Goal: Information Seeking & Learning: Understand process/instructions

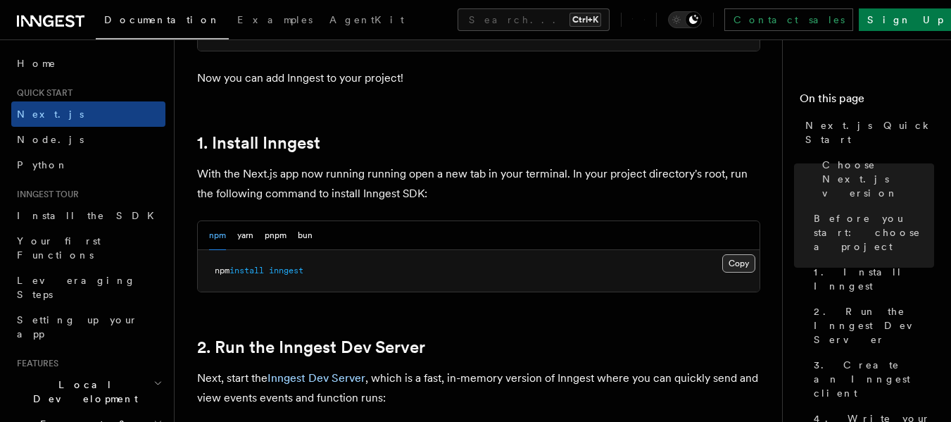
click at [743, 264] on button "Copy Copied" at bounding box center [738, 263] width 33 height 18
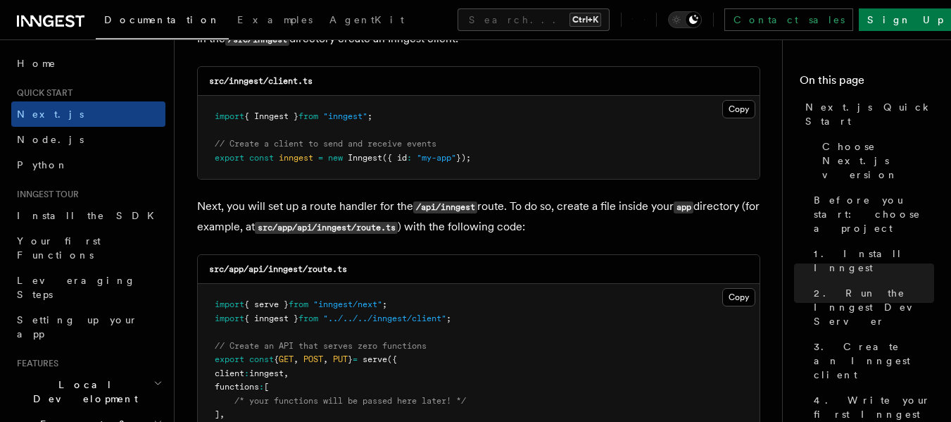
scroll to position [1886, 0]
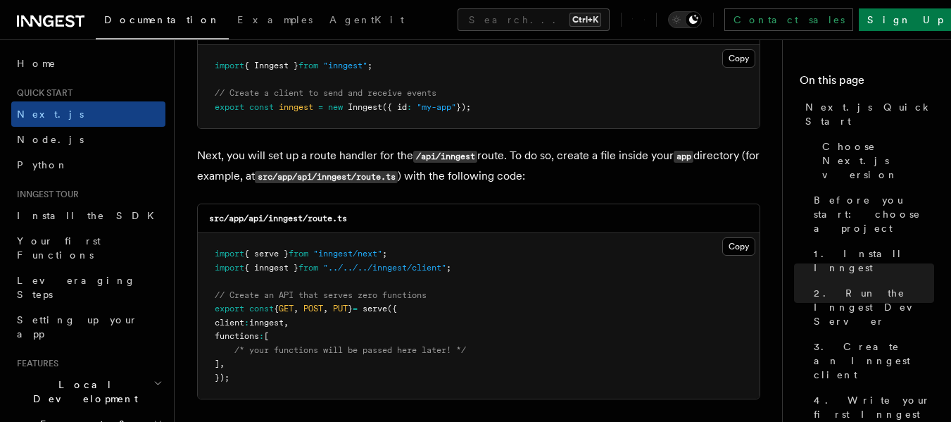
click at [591, 94] on pre "import { Inngest } from "inngest" ; // Create a client to send and receive even…" at bounding box center [479, 86] width 562 height 83
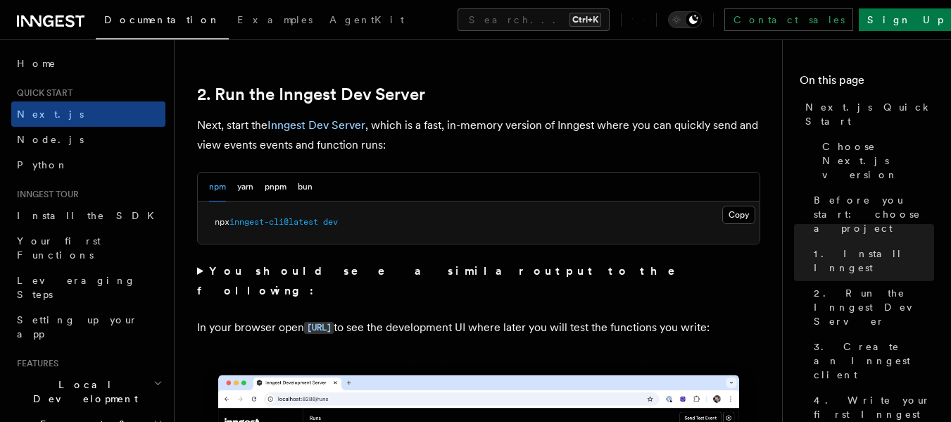
scroll to position [943, 0]
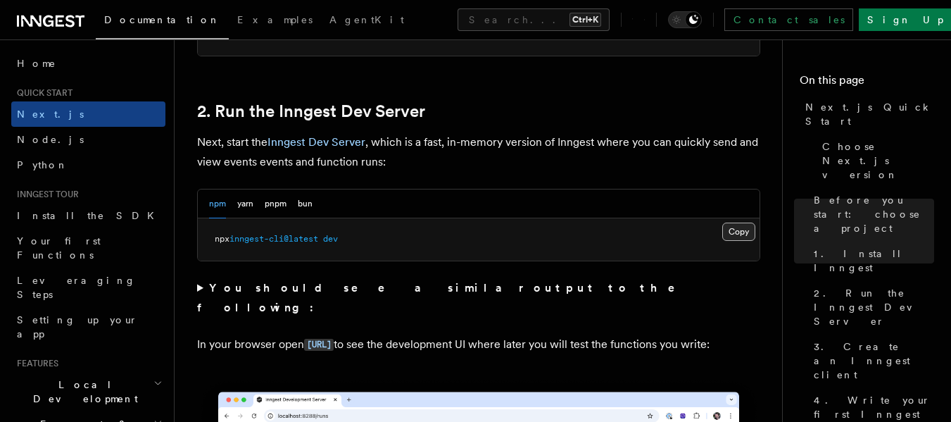
click at [734, 231] on button "Copy Copied" at bounding box center [738, 231] width 33 height 18
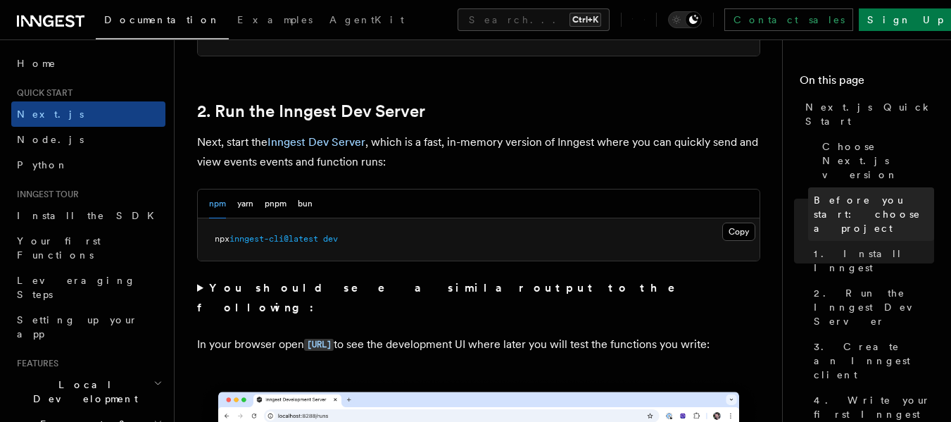
click at [848, 193] on span "Before you start: choose a project" at bounding box center [874, 214] width 120 height 42
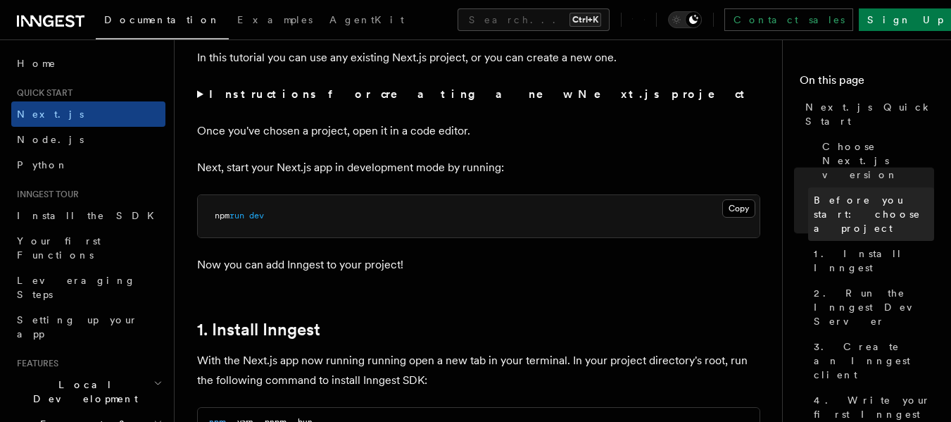
scroll to position [470, 0]
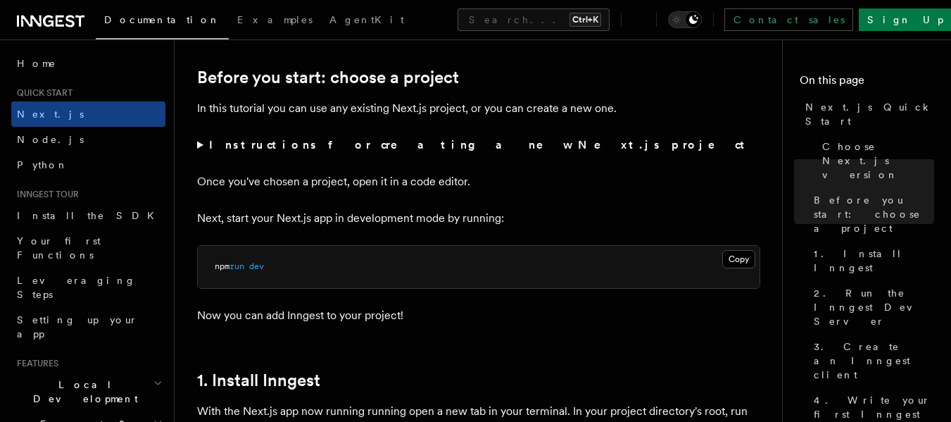
click at [203, 144] on summary "Instructions for creating a new Next.js project" at bounding box center [478, 145] width 563 height 20
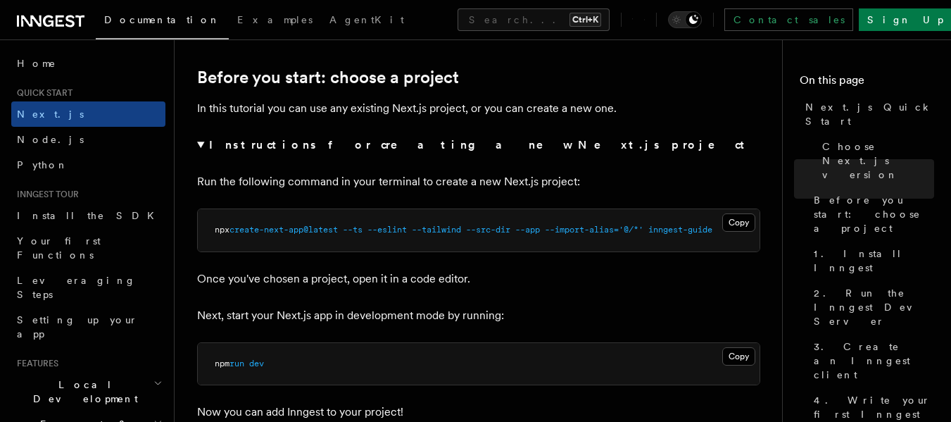
click at [203, 144] on summary "Instructions for creating a new Next.js project" at bounding box center [478, 145] width 563 height 20
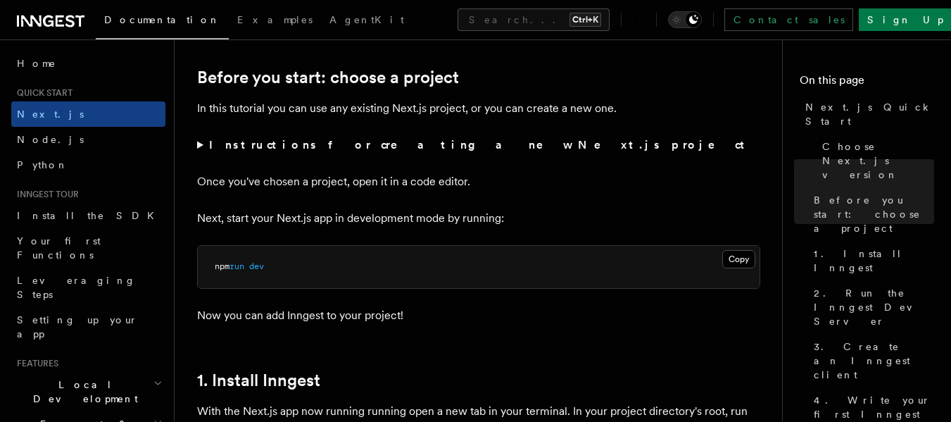
click at [688, 115] on p "In this tutorial you can use any existing Next.js project, or you can create a …" at bounding box center [478, 109] width 563 height 20
click at [55, 213] on span "Install the SDK" at bounding box center [90, 215] width 146 height 11
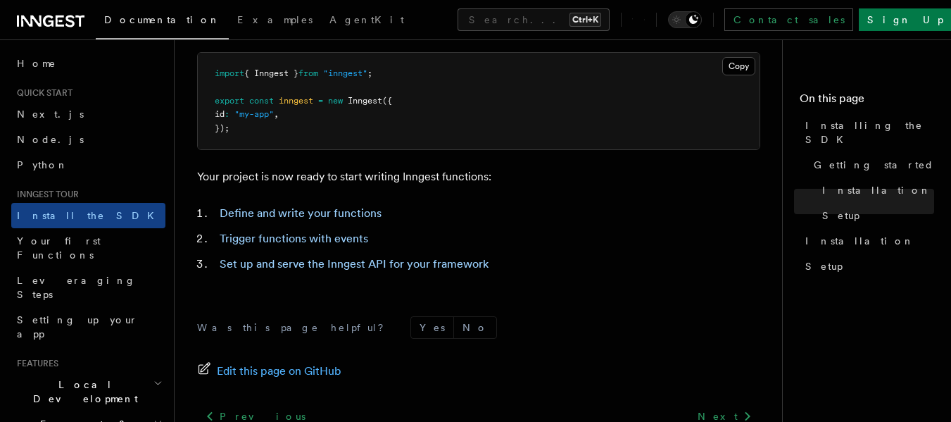
scroll to position [622, 0]
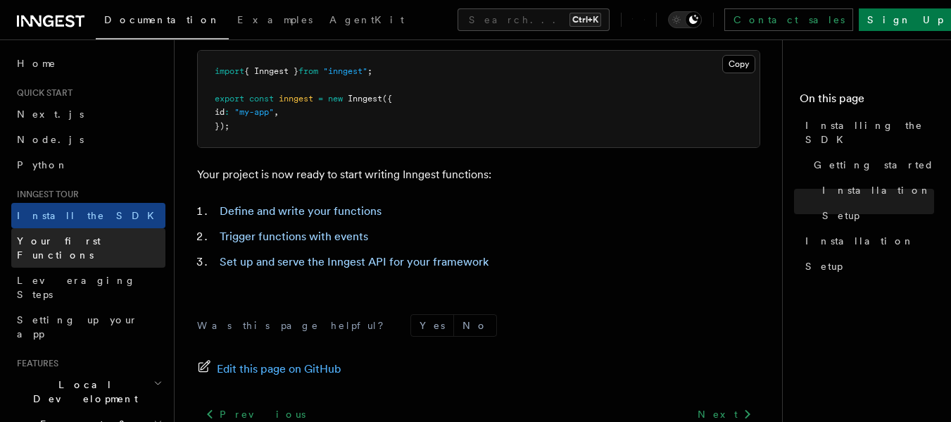
click at [108, 241] on link "Your first Functions" at bounding box center [88, 247] width 154 height 39
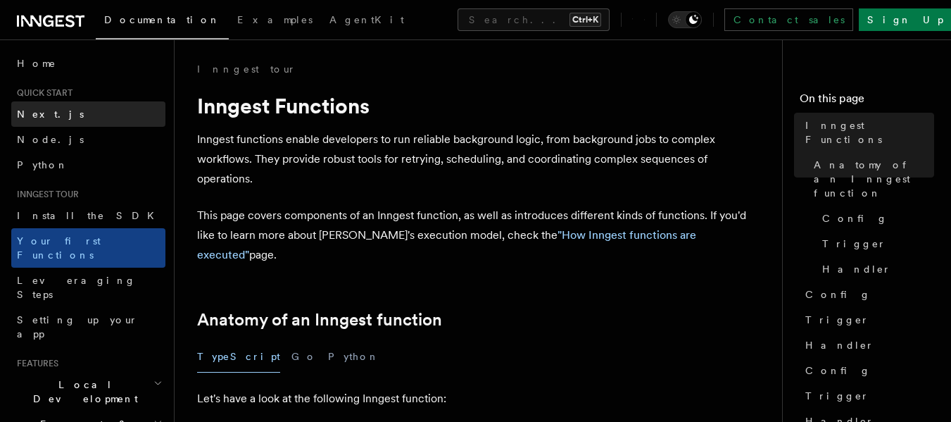
click at [100, 116] on link "Next.js" at bounding box center [88, 113] width 154 height 25
